Goal: Task Accomplishment & Management: Use online tool/utility

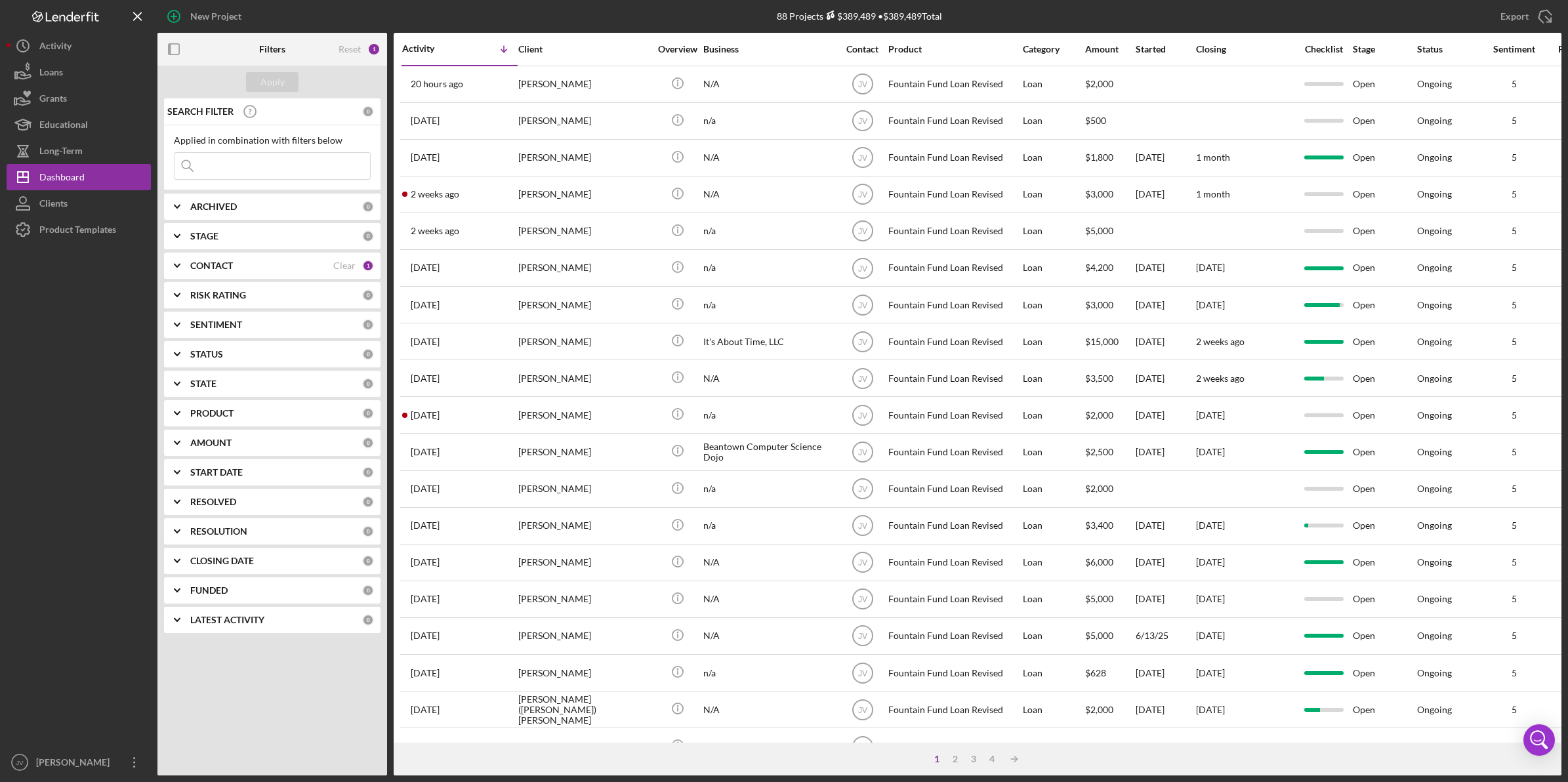
click at [217, 263] on b "CONTACT" at bounding box center [211, 266] width 43 height 11
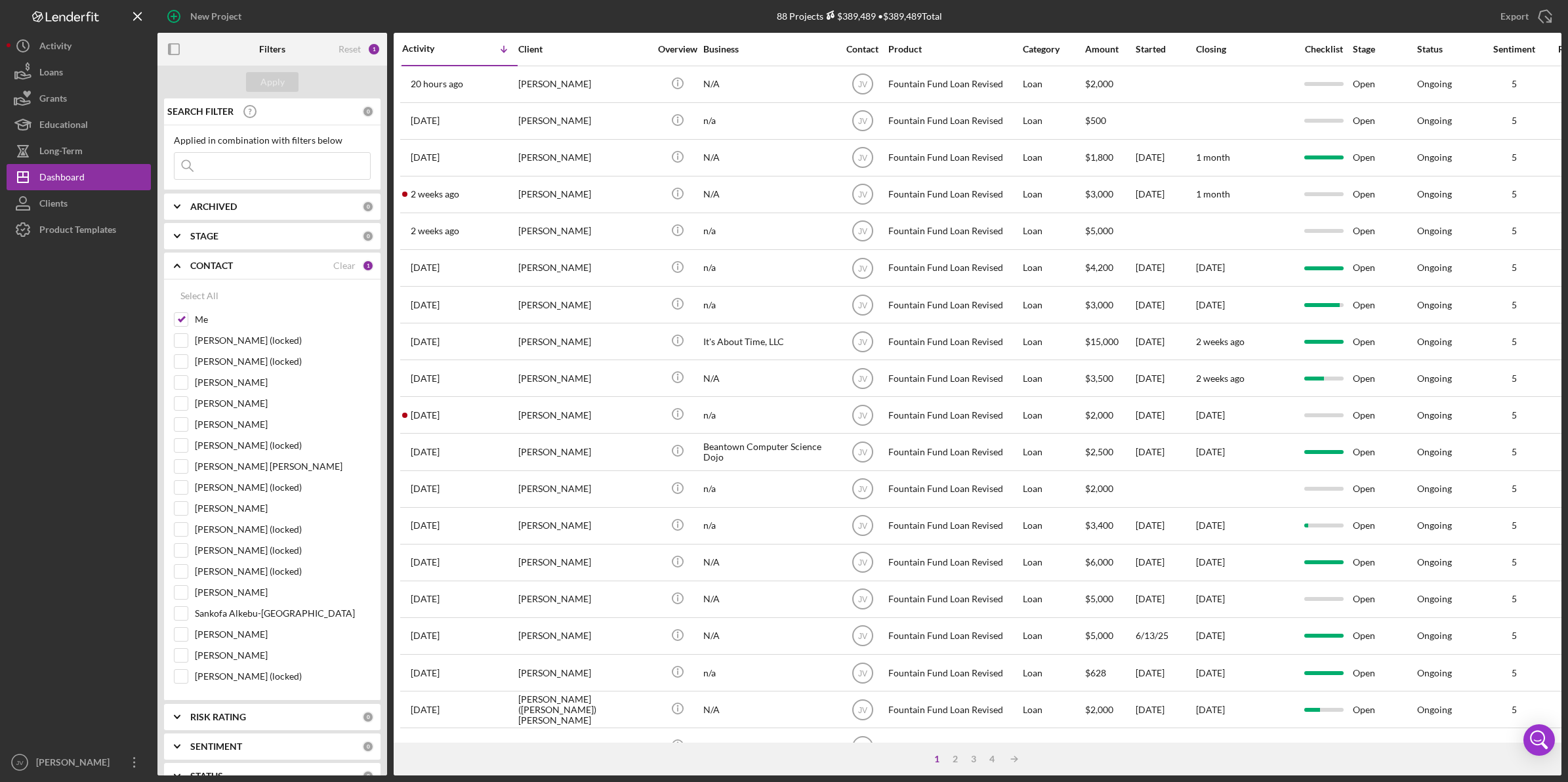
click at [181, 321] on input "Me" at bounding box center [181, 319] width 13 height 13
checkbox input "false"
click at [191, 471] on div "[PERSON_NAME] [PERSON_NAME]" at bounding box center [272, 470] width 197 height 21
click at [184, 471] on input "[PERSON_NAME] [PERSON_NAME]" at bounding box center [181, 466] width 13 height 13
checkbox input "true"
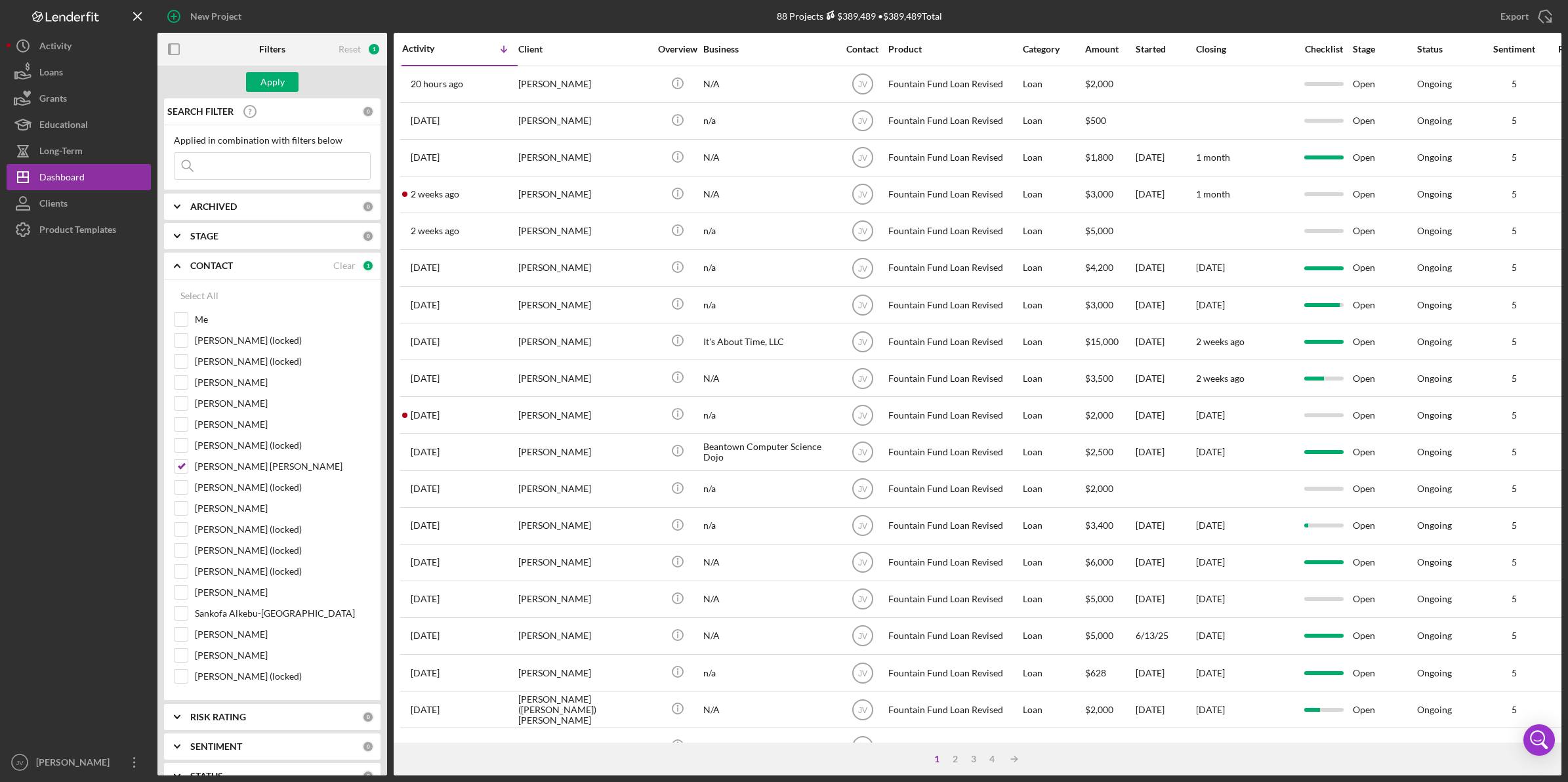
click at [276, 82] on div "Apply" at bounding box center [273, 82] width 25 height 19
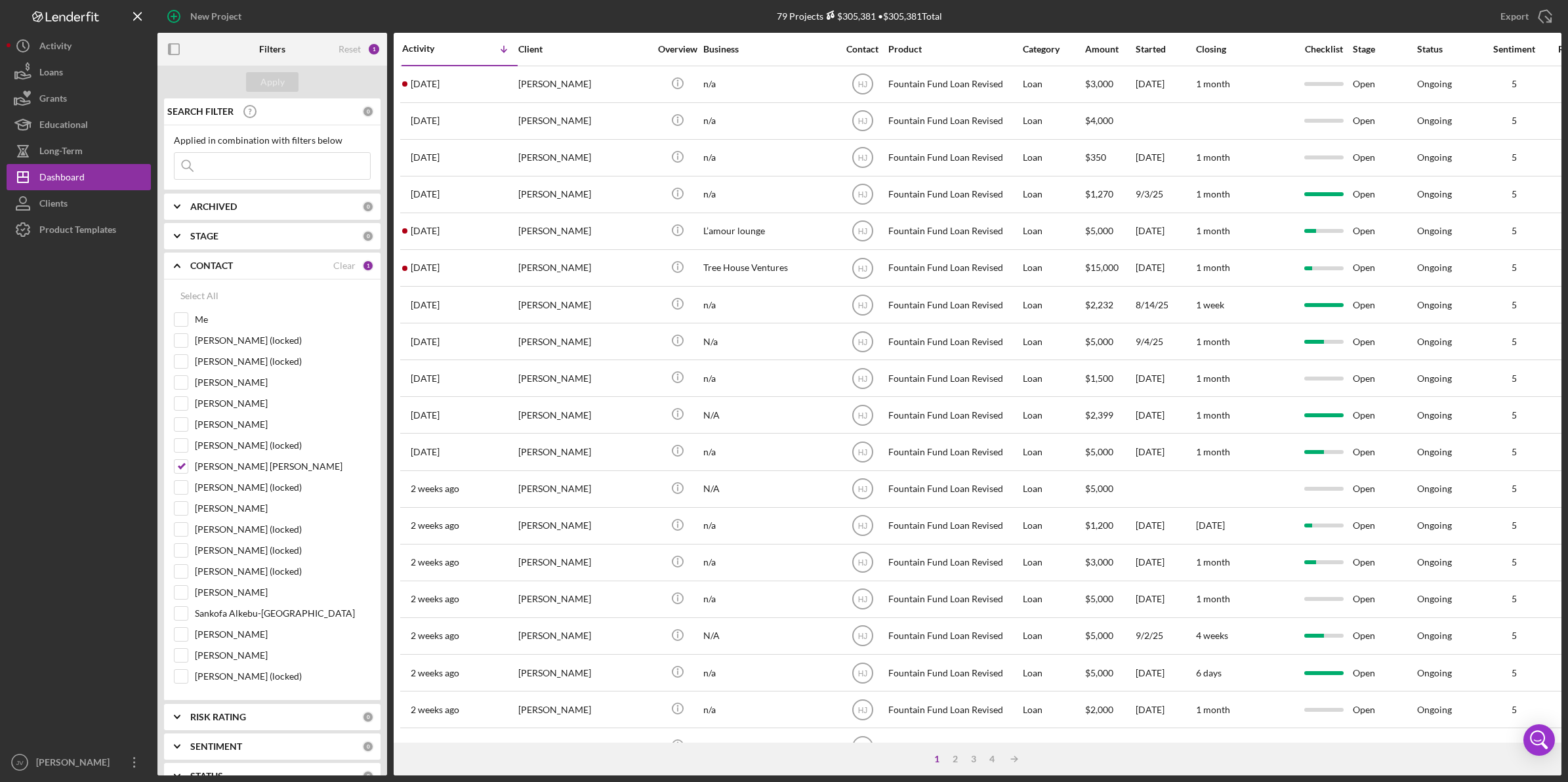
click at [564, 418] on div "[PERSON_NAME]" at bounding box center [584, 415] width 132 height 35
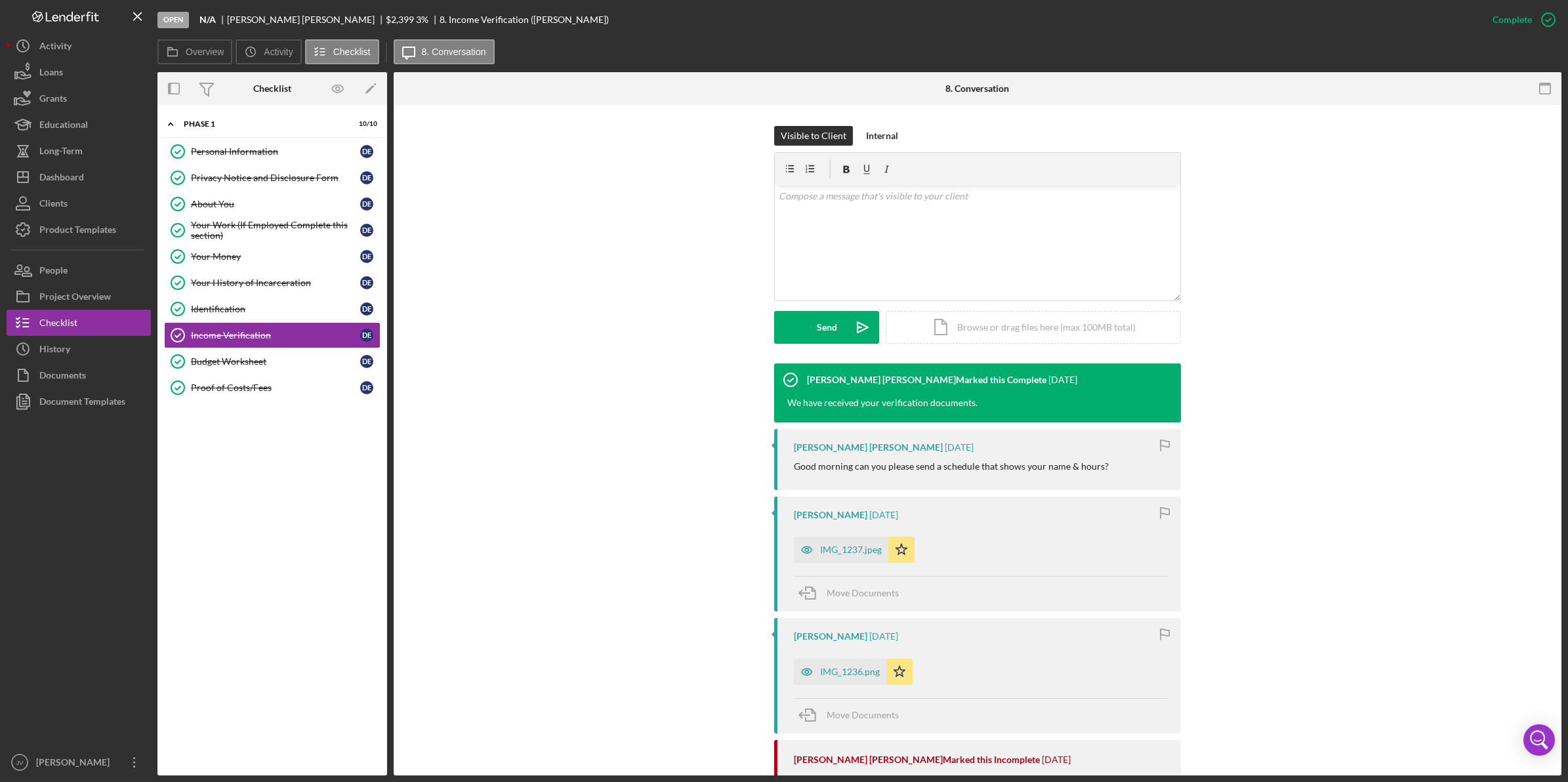
scroll to position [246, 0]
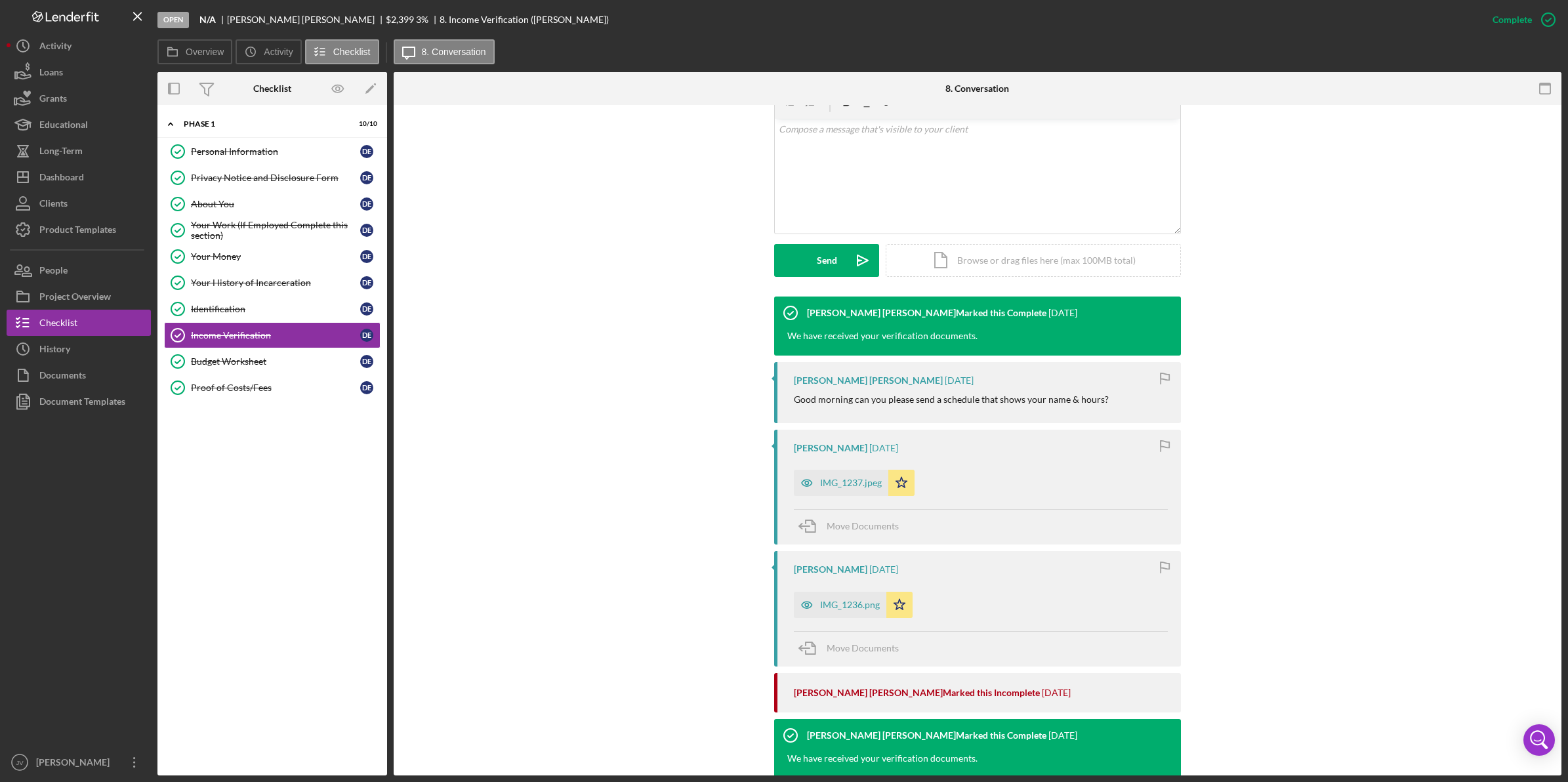
click at [854, 482] on div "IMG_1237.jpeg" at bounding box center [850, 483] width 61 height 11
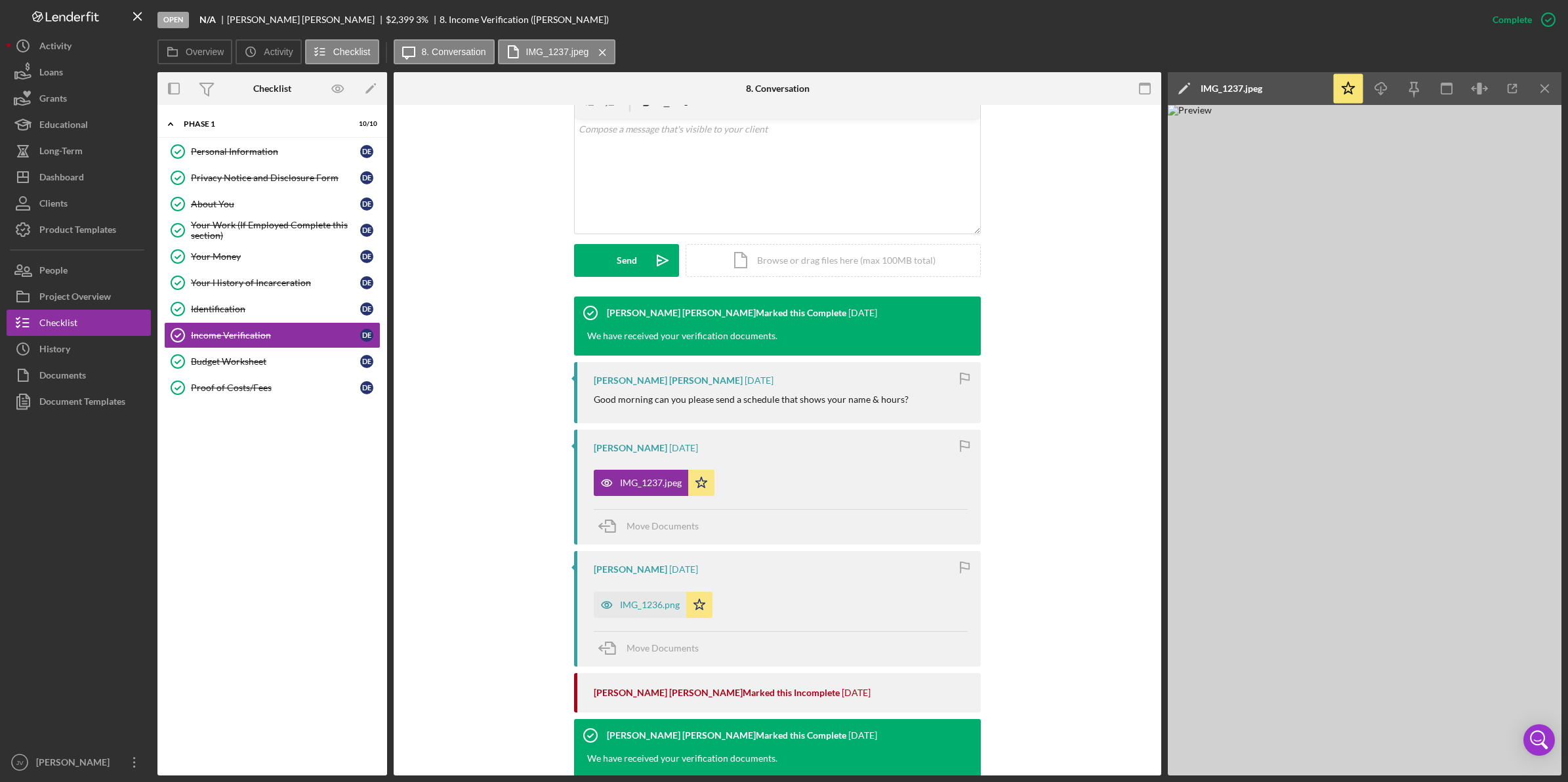
click at [648, 598] on div "IMG_1236.png" at bounding box center [640, 605] width 92 height 26
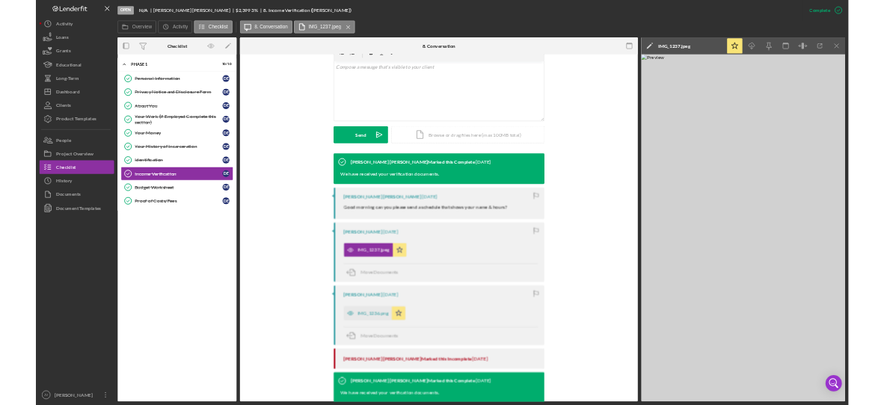
scroll to position [297, 0]
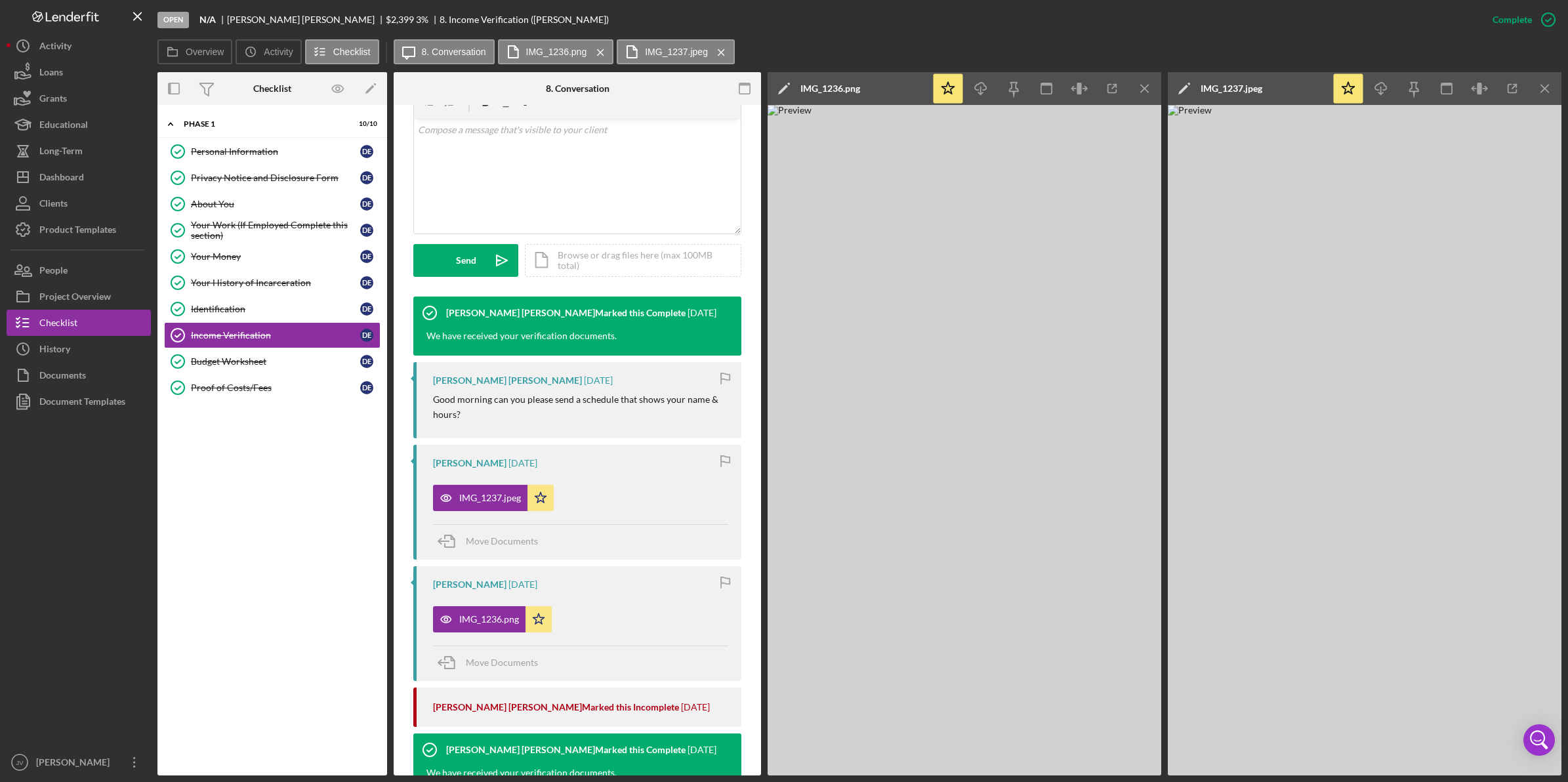
click at [1102, 83] on icon "button" at bounding box center [1113, 89] width 30 height 30
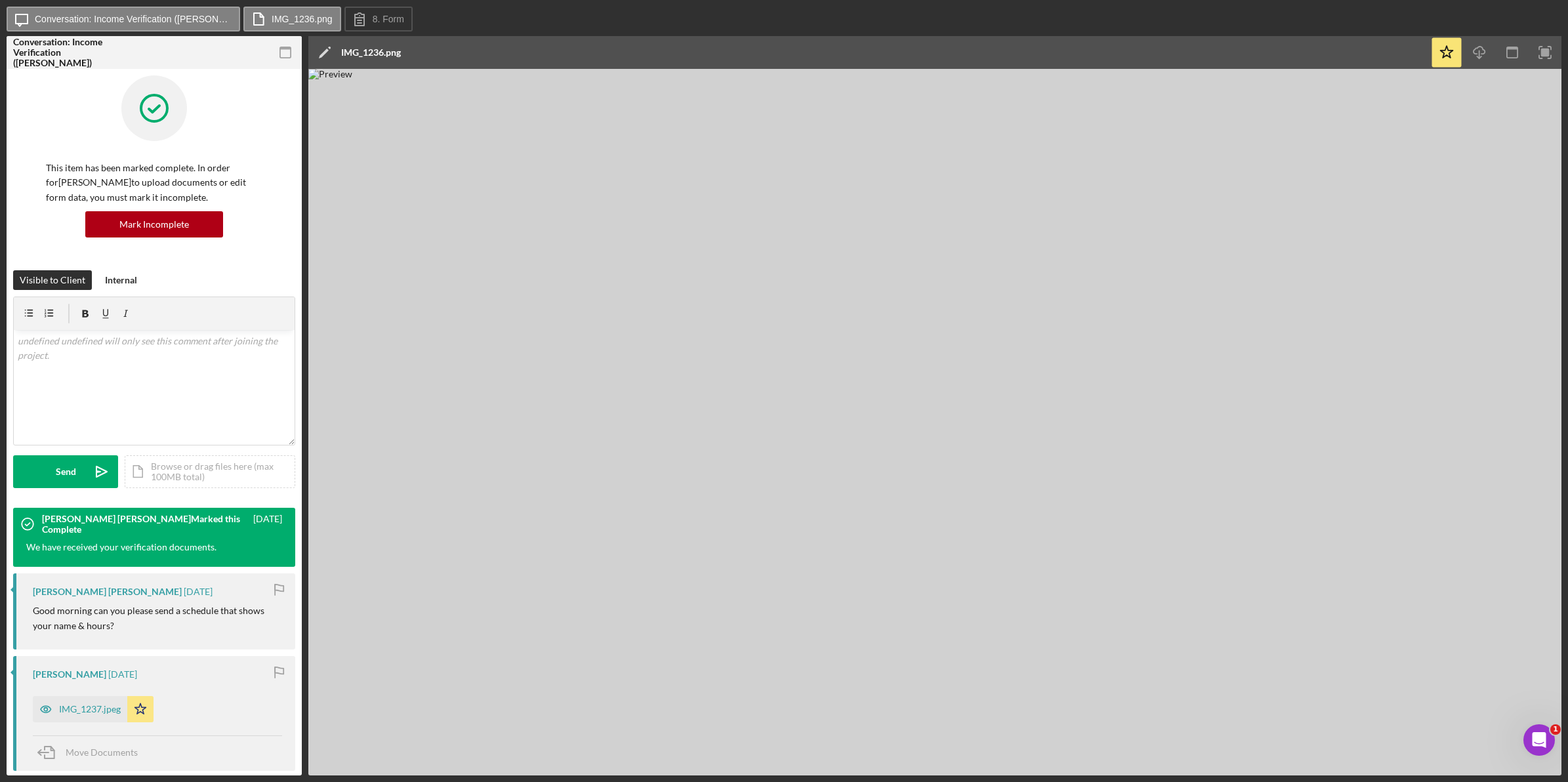
click at [1473, 51] on icon "button" at bounding box center [1479, 50] width 11 height 7
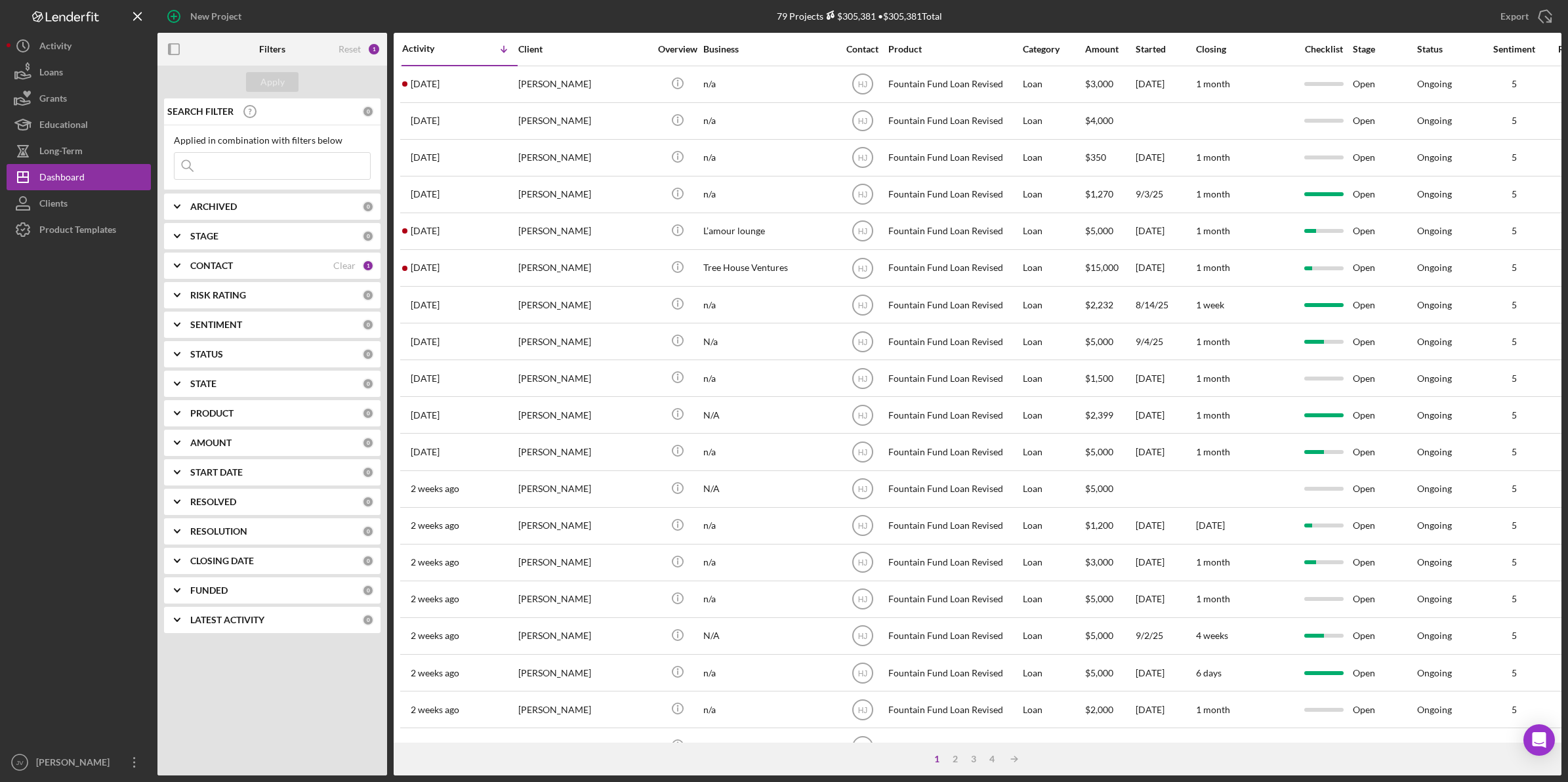
click at [257, 269] on div "CONTACT" at bounding box center [261, 266] width 143 height 11
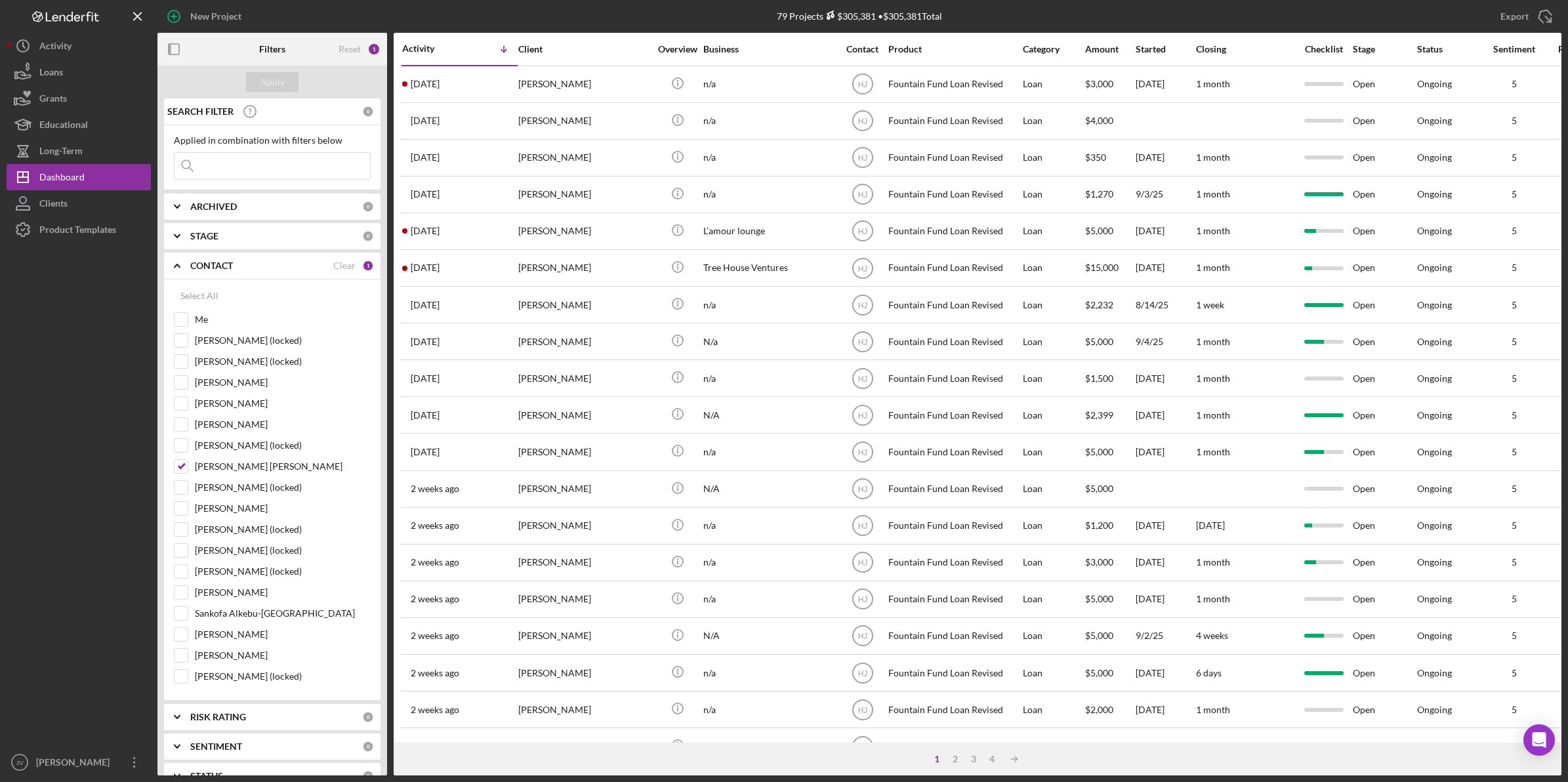
click at [187, 321] on input "Me" at bounding box center [181, 319] width 13 height 13
checkbox input "true"
click at [183, 473] on input "[PERSON_NAME] [PERSON_NAME]" at bounding box center [181, 466] width 13 height 13
checkbox input "false"
click at [272, 79] on div "Apply" at bounding box center [273, 82] width 25 height 19
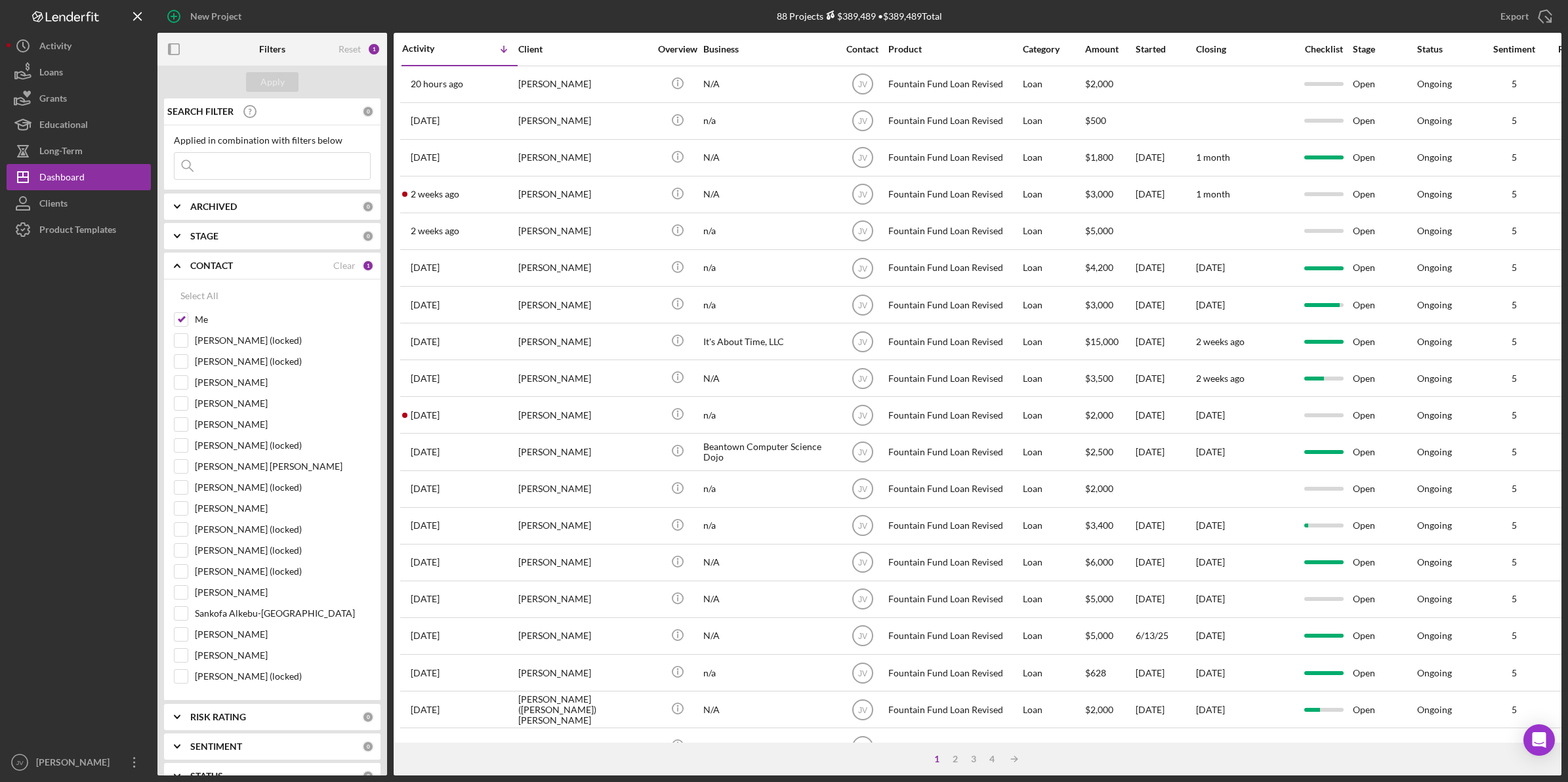
click at [490, 158] on div "1 week ago Jquan Durham" at bounding box center [459, 158] width 115 height 35
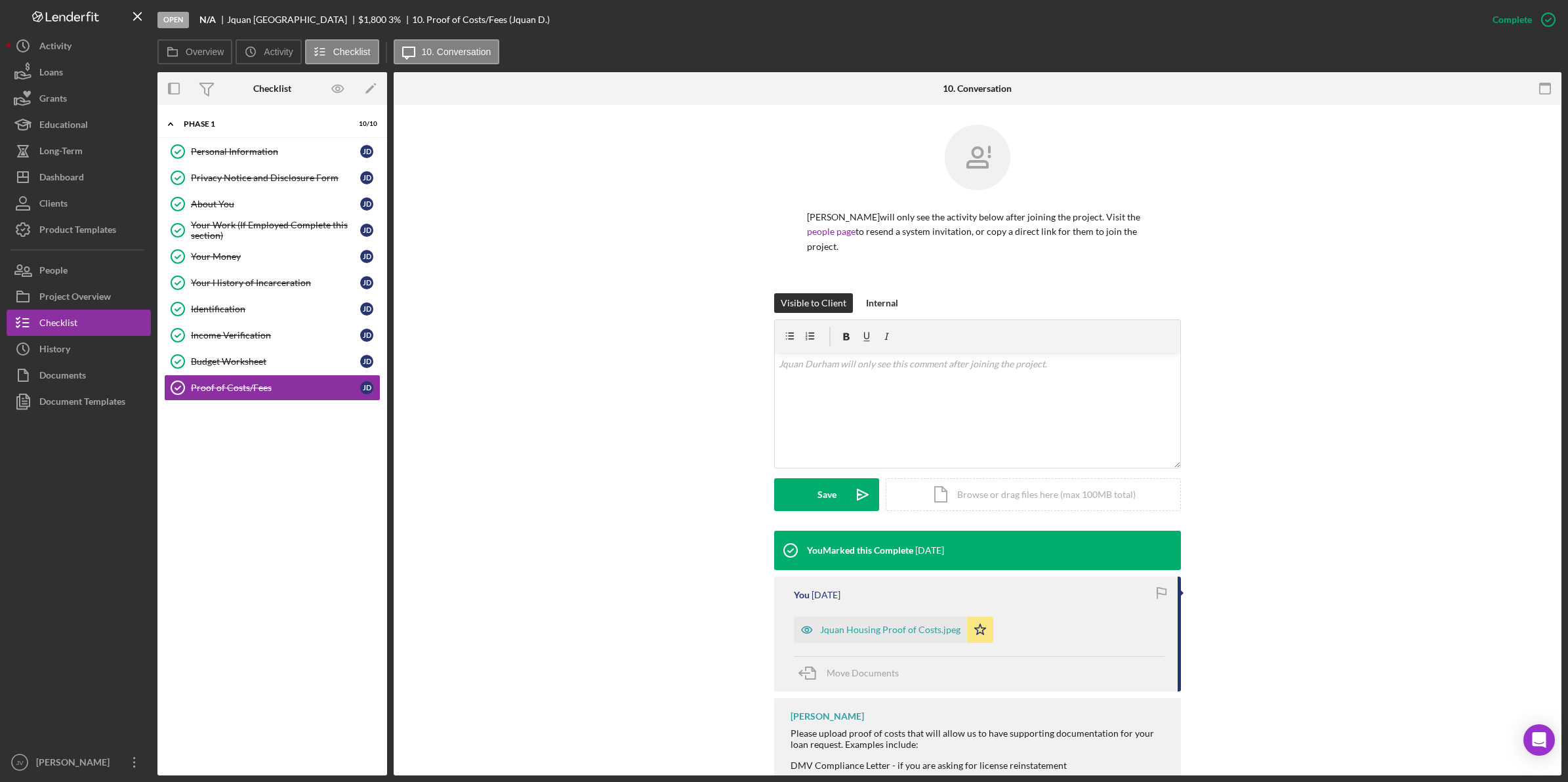
click at [290, 201] on div "About You" at bounding box center [276, 204] width 169 height 11
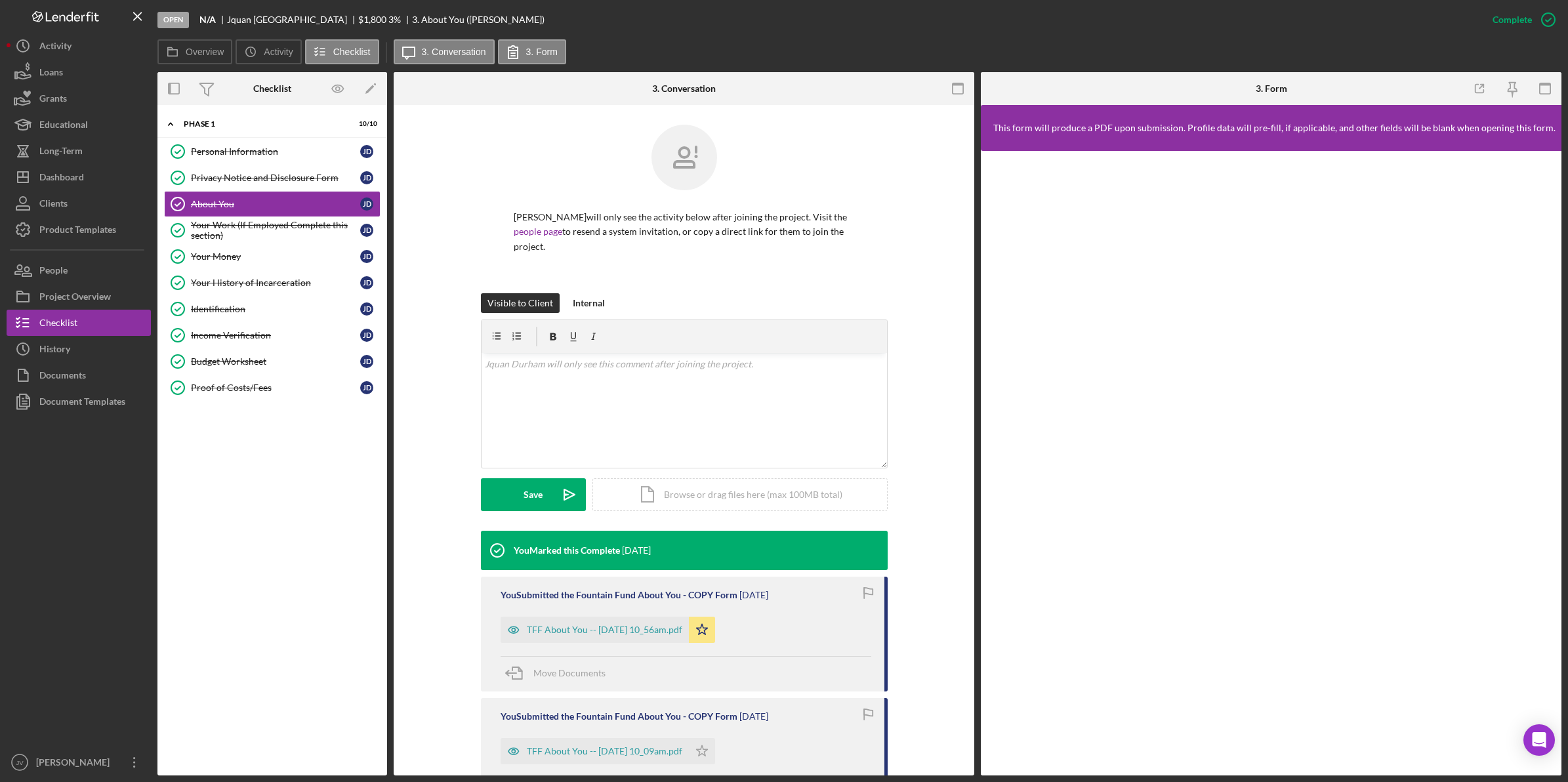
click at [594, 628] on div "TFF About You -- 2025-09-09 10_56am.pdf" at bounding box center [604, 630] width 155 height 11
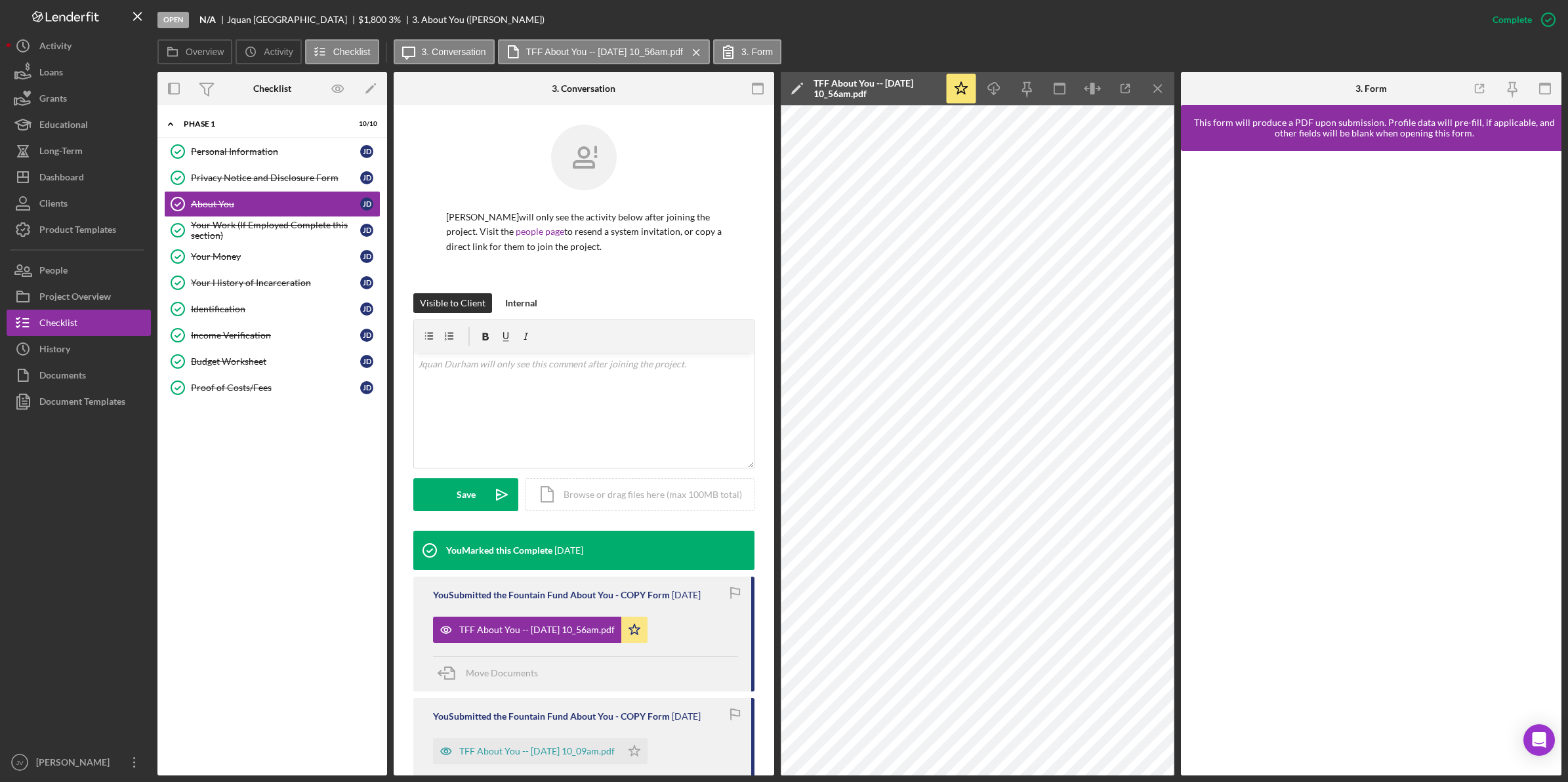
click at [256, 392] on div "Proof of Costs/Fees" at bounding box center [276, 388] width 169 height 11
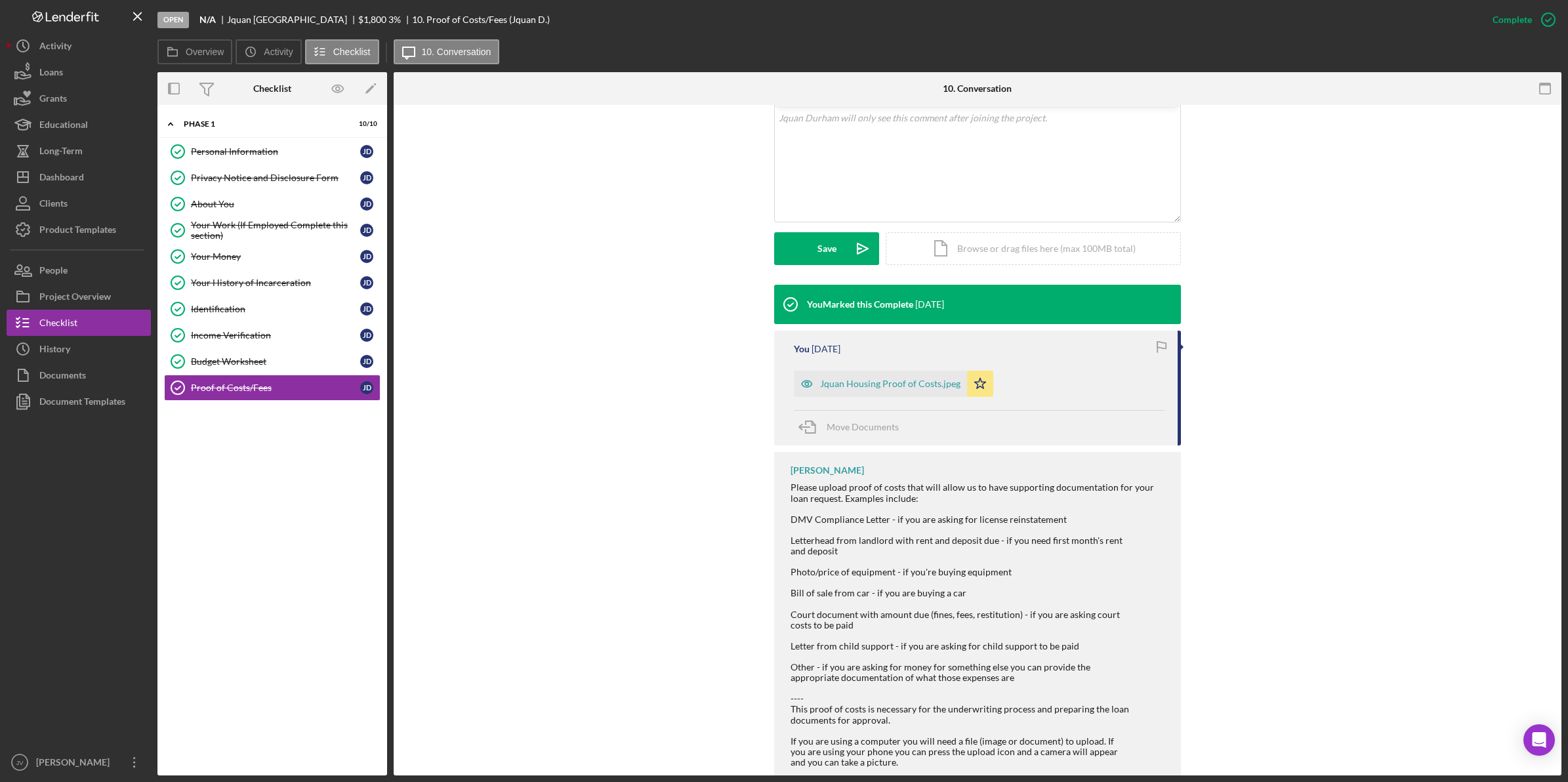
scroll to position [281, 0]
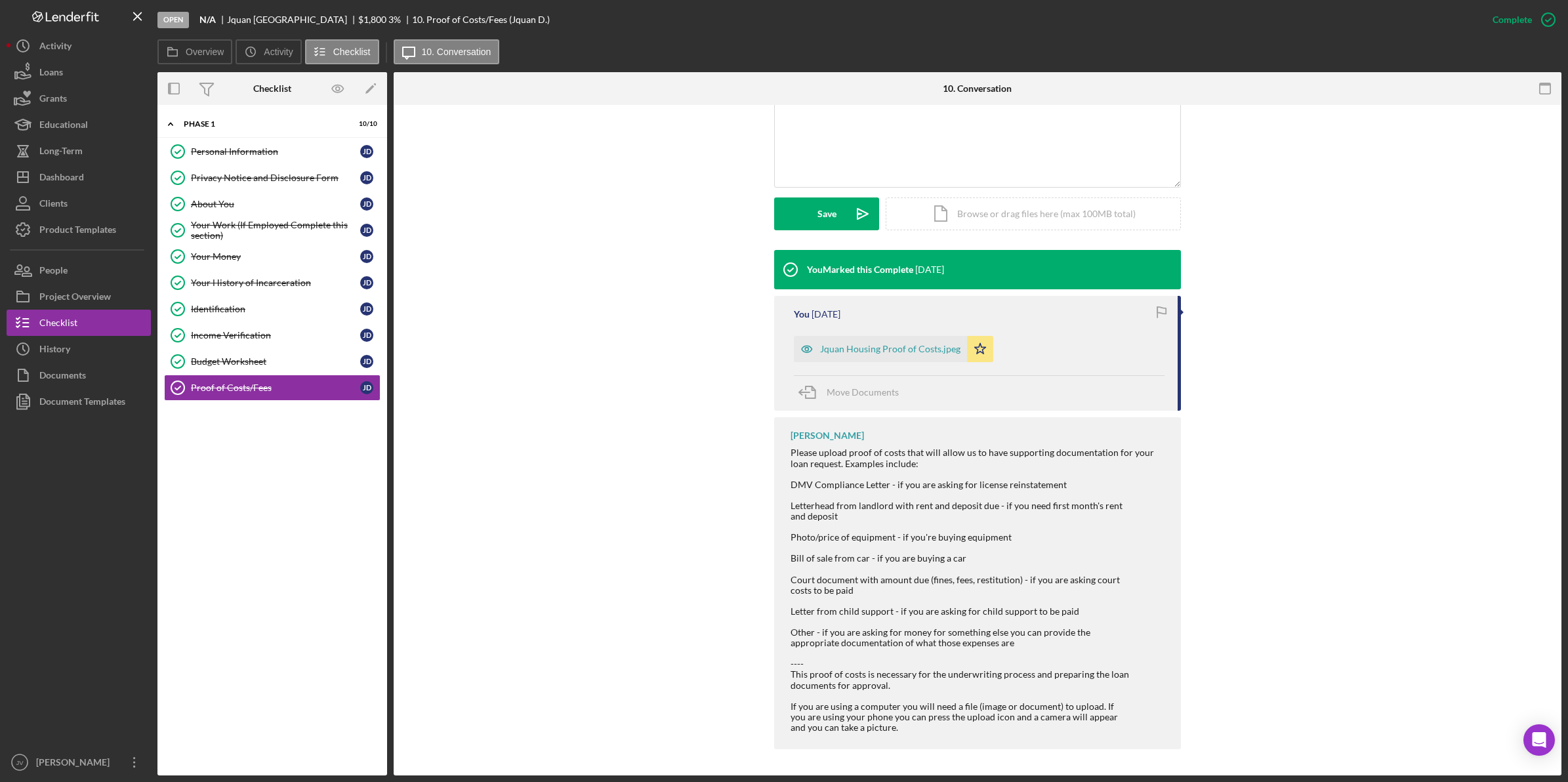
click at [926, 219] on div "Icon/Document Browse or drag files here (max 100MB total) Tap to choose files o…" at bounding box center [1033, 213] width 295 height 32
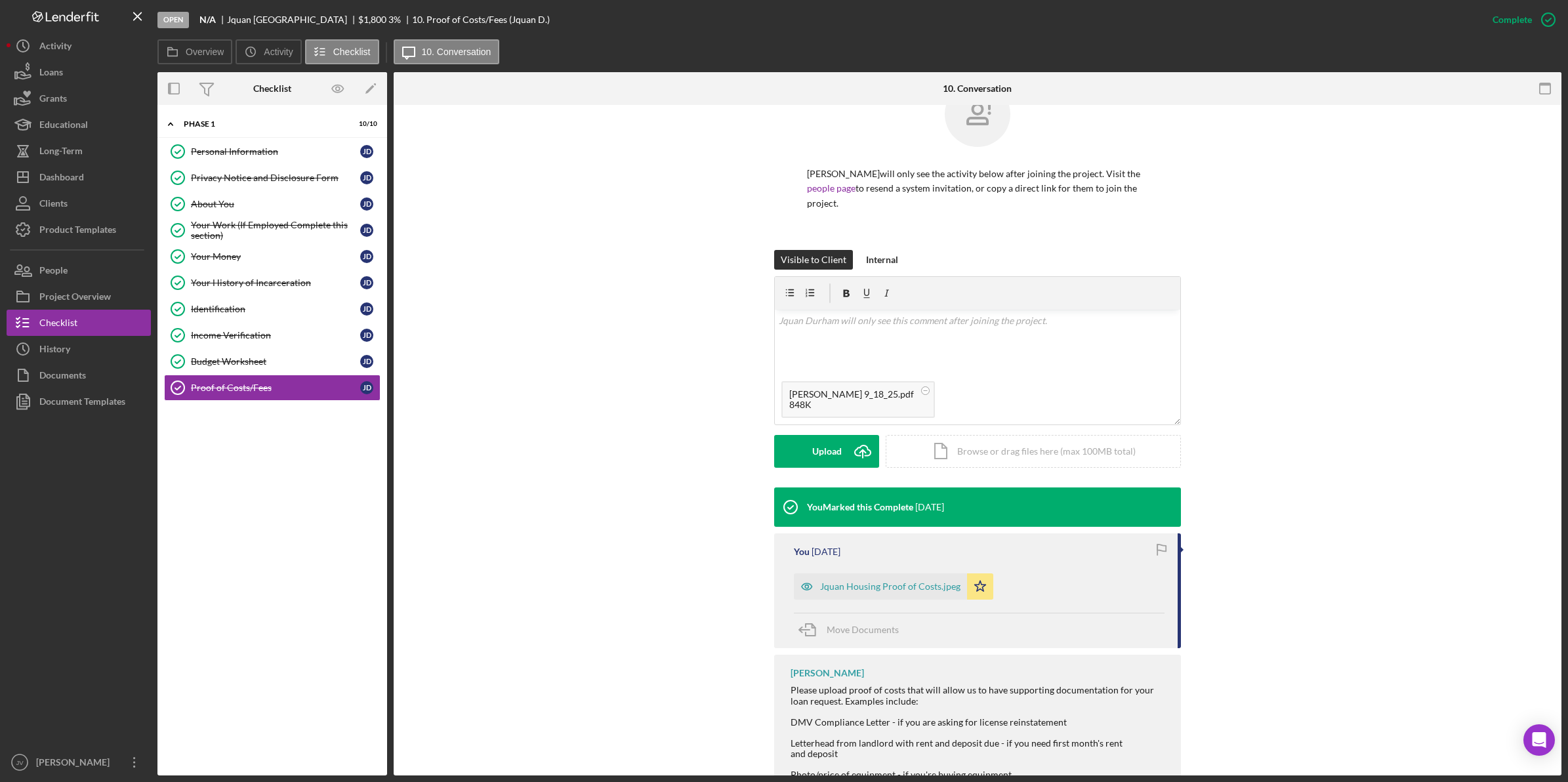
scroll to position [35, 0]
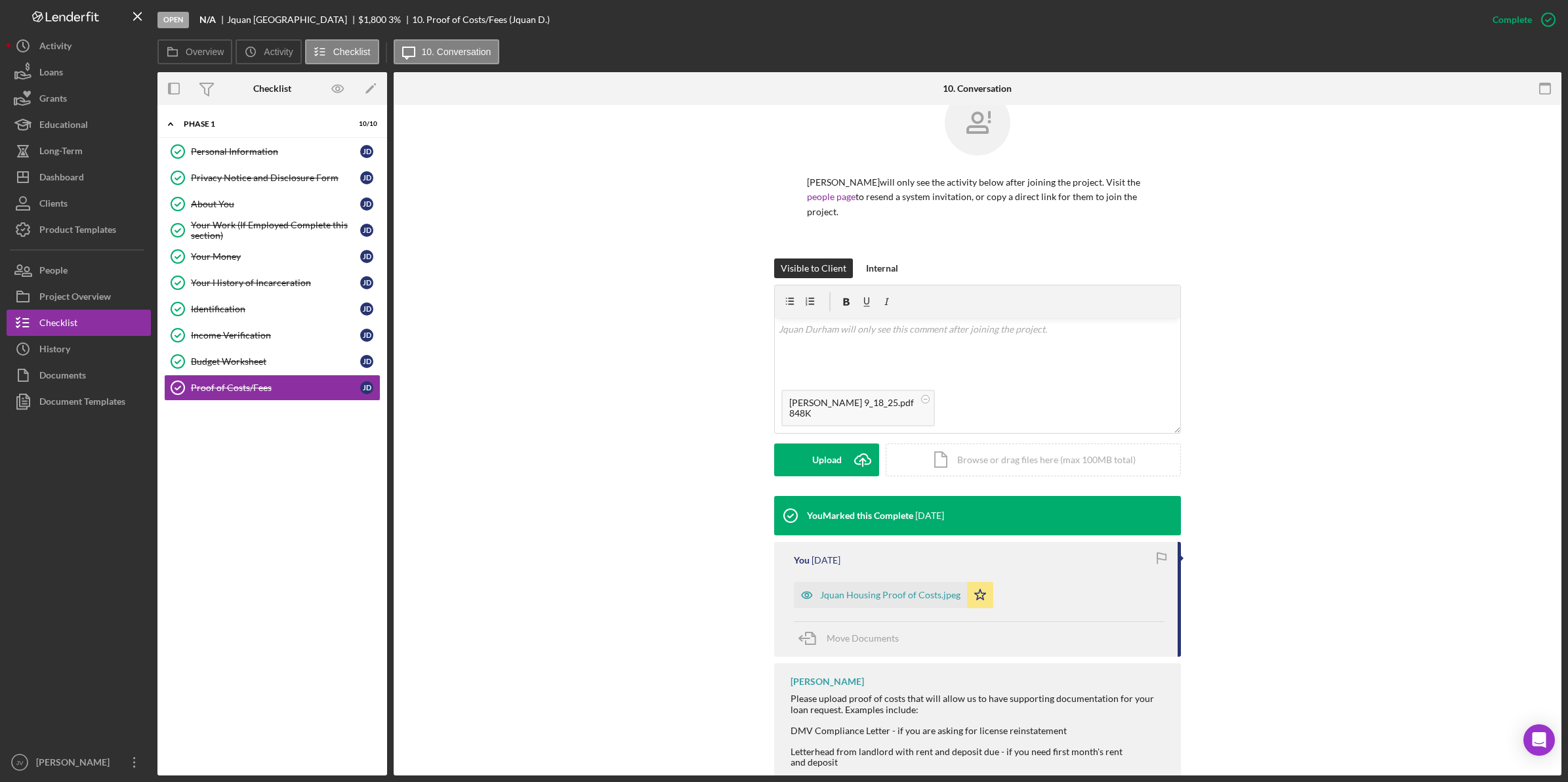
click at [846, 466] on icon "Icon/Upload" at bounding box center [862, 459] width 32 height 32
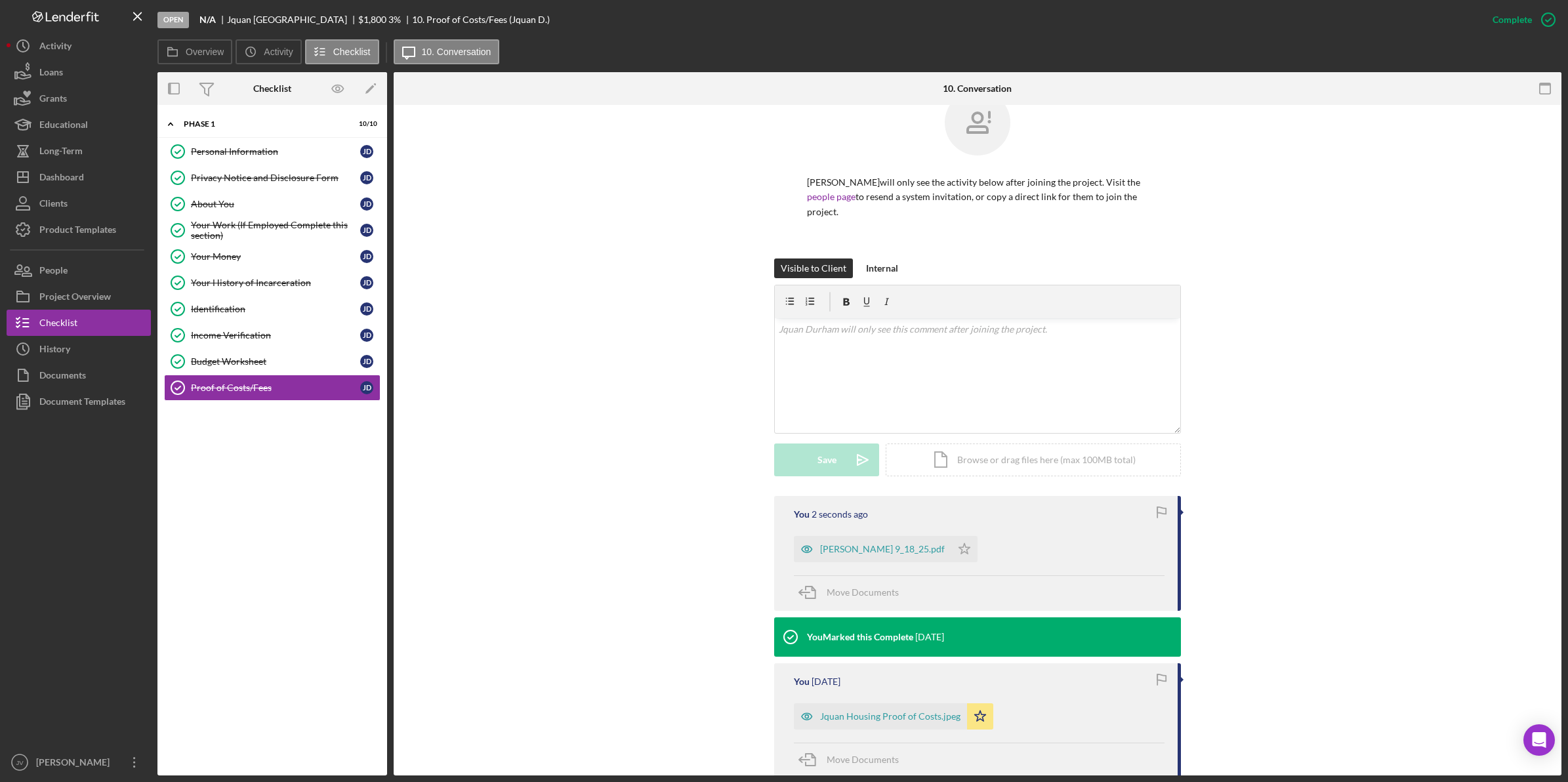
scroll to position [198, 0]
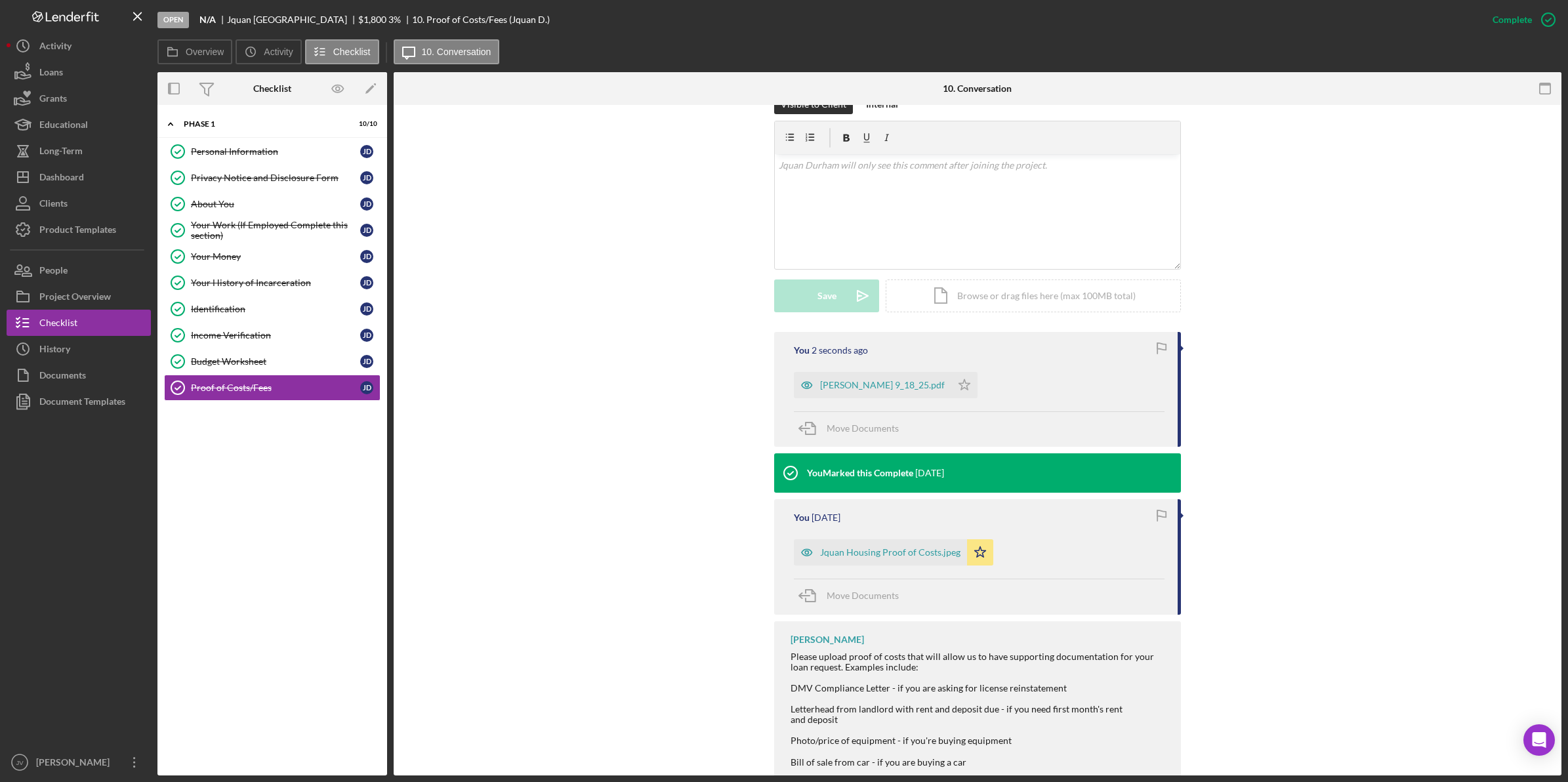
click at [976, 555] on icon "Icon/Star" at bounding box center [980, 552] width 26 height 26
click at [957, 389] on icon "Icon/Star" at bounding box center [964, 385] width 26 height 26
click at [240, 211] on link "About You About You J D" at bounding box center [272, 204] width 217 height 26
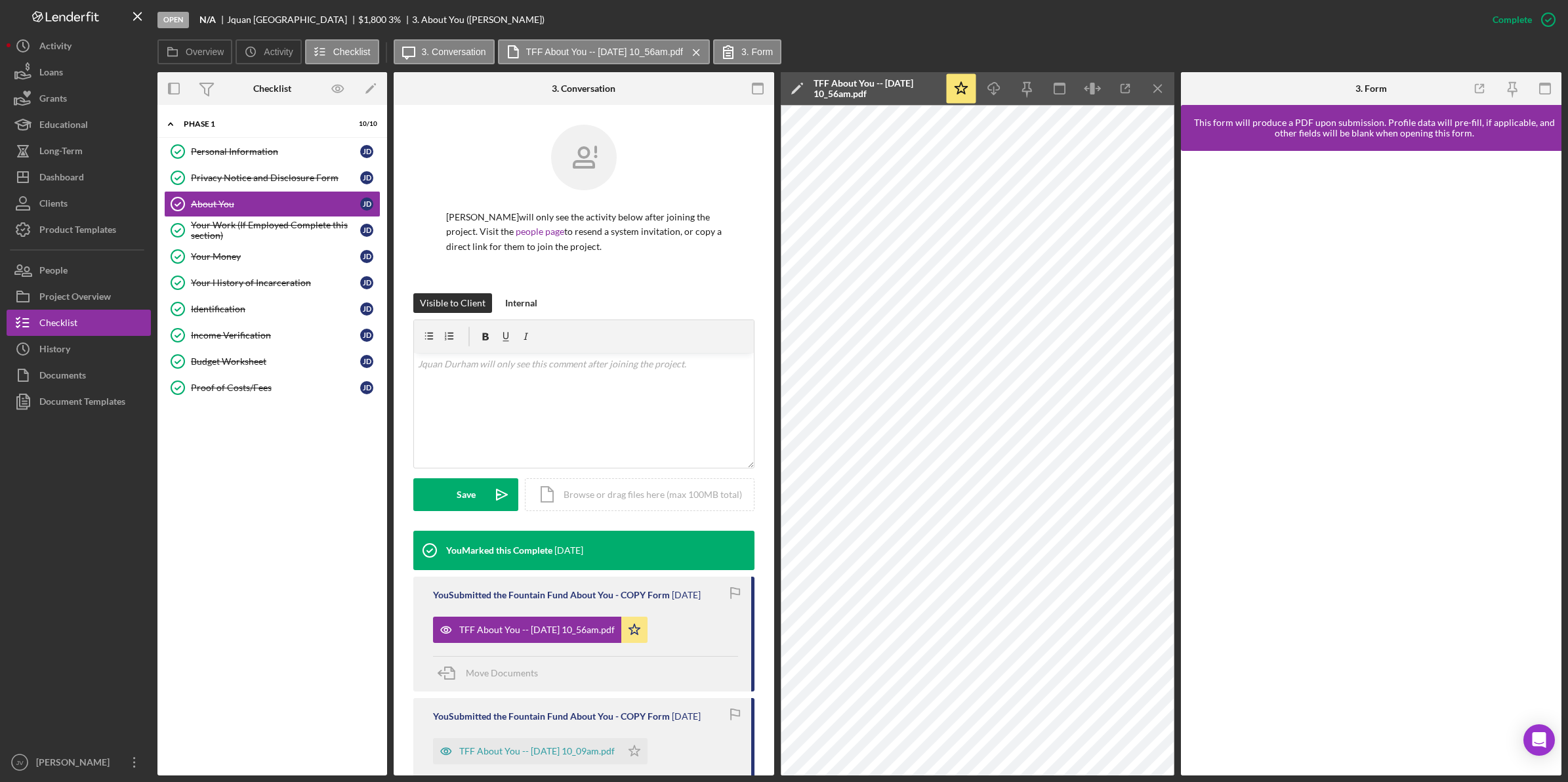
click at [1132, 90] on icon "button" at bounding box center [1126, 89] width 30 height 30
